Goal: Find specific page/section: Find specific page/section

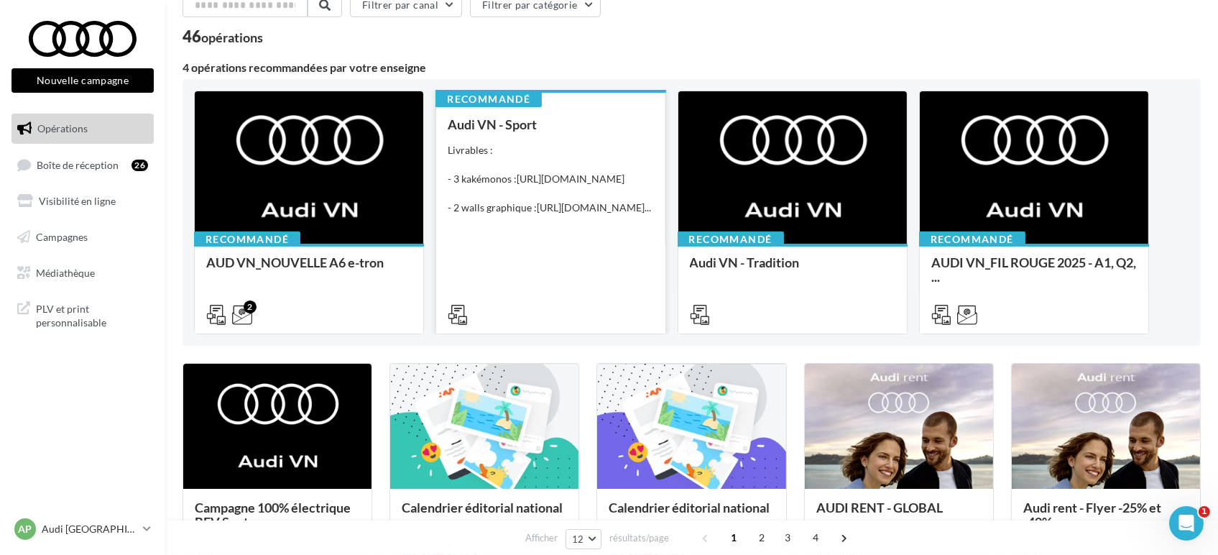
scroll to position [159, 0]
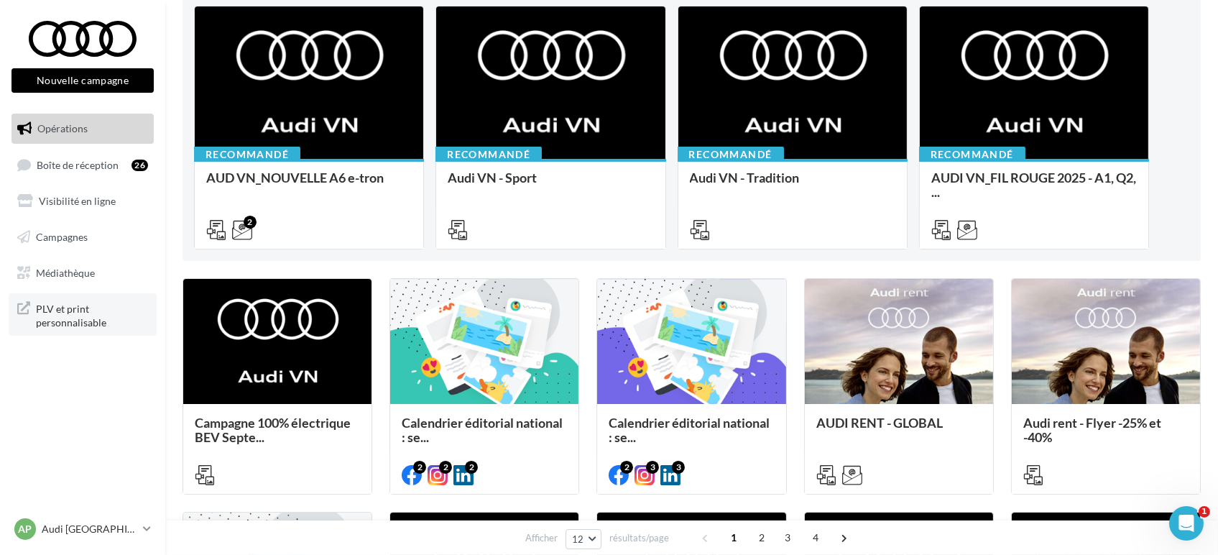
click at [65, 315] on span "PLV et print personnalisable" at bounding box center [92, 314] width 112 height 31
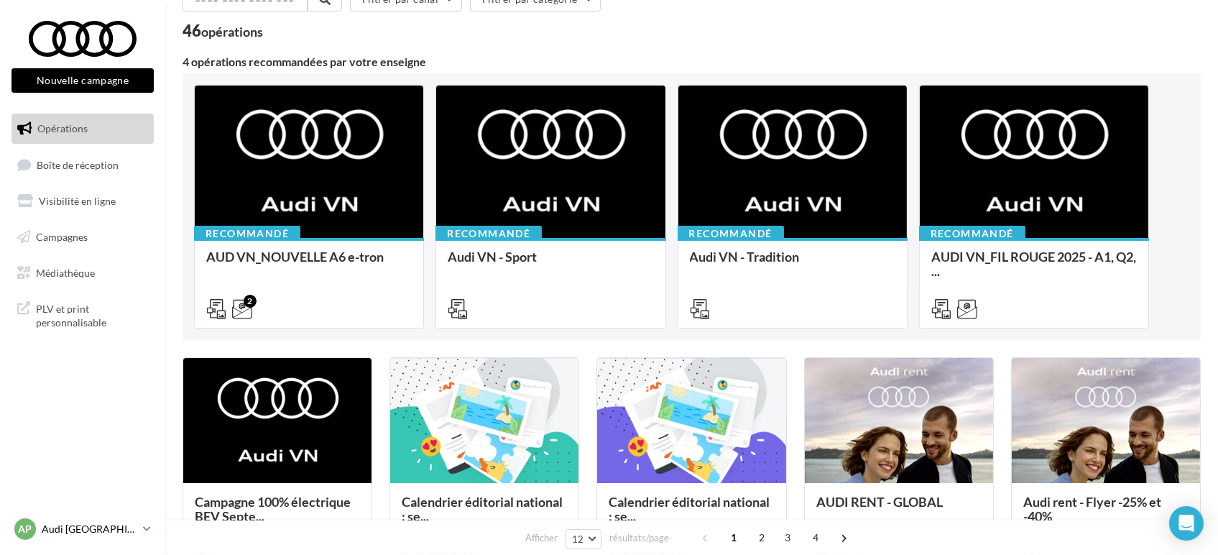
scroll to position [239, 0]
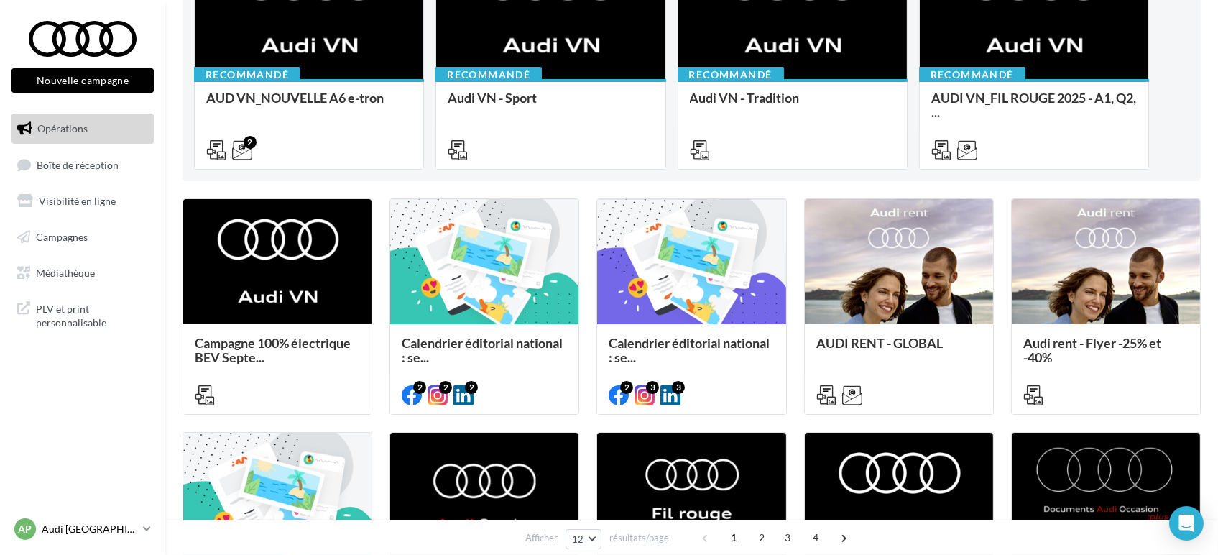
click at [132, 533] on p "Audi [GEOGRAPHIC_DATA] 16" at bounding box center [90, 529] width 96 height 14
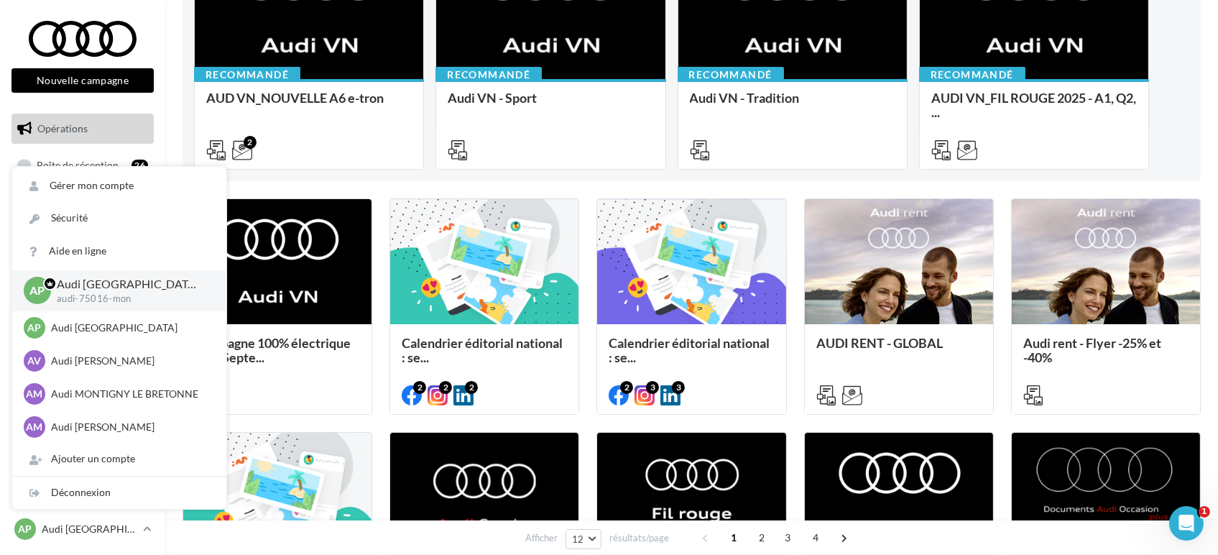
scroll to position [0, 0]
click at [86, 330] on p "Audi PARIS" at bounding box center [130, 327] width 158 height 14
